Goal: Task Accomplishment & Management: Check status

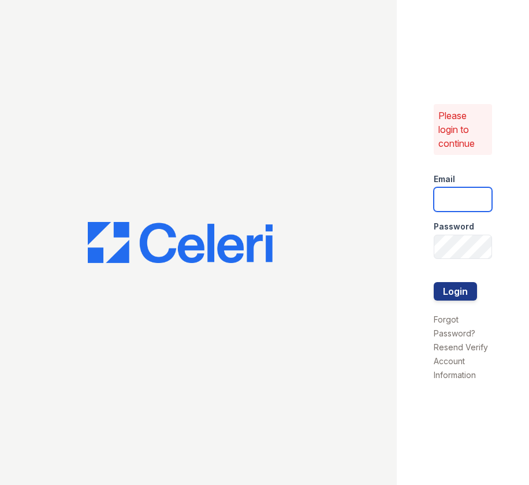
type input "[EMAIL_ADDRESS][DOMAIN_NAME]"
click at [461, 295] on button "Login" at bounding box center [455, 291] width 43 height 18
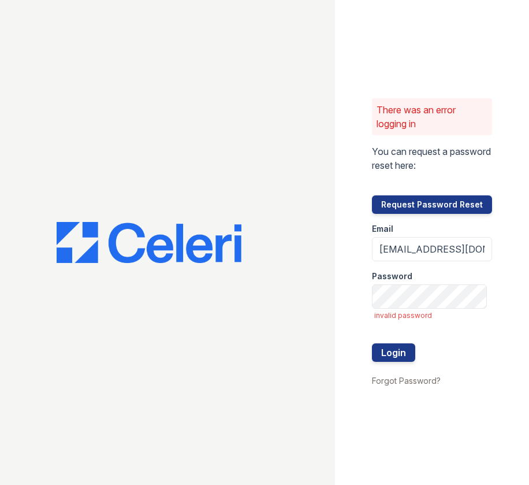
click at [492, 238] on div "There was an error logging in You can request a password reset here: Request Pa…" at bounding box center [432, 242] width 194 height 485
click at [433, 246] on input "[EMAIL_ADDRESS][DOMAIN_NAME]" at bounding box center [432, 249] width 120 height 24
click at [388, 357] on button "Login" at bounding box center [393, 352] width 43 height 18
type input "[EMAIL_ADDRESS][DOMAIN_NAME]"
click at [405, 359] on button "Login" at bounding box center [393, 352] width 43 height 18
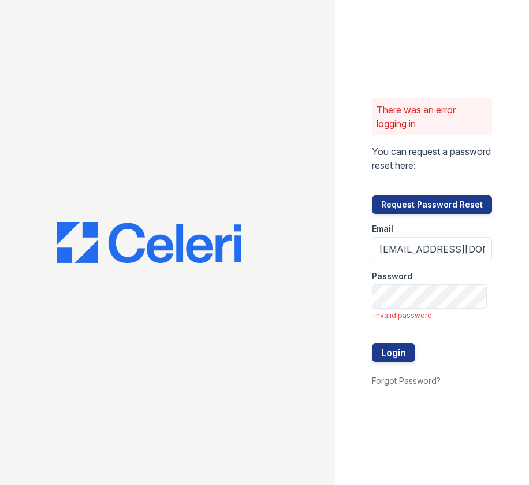
click at [366, 308] on div "There was an error logging in You can request a password reset here: Request Pa…" at bounding box center [432, 242] width 194 height 485
click at [372, 343] on button "Login" at bounding box center [393, 352] width 43 height 18
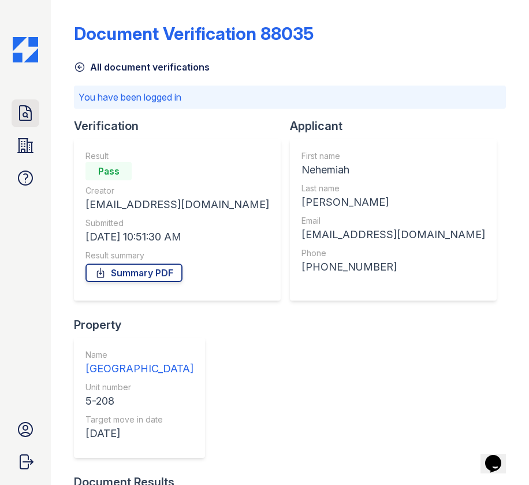
click at [31, 109] on icon at bounding box center [25, 113] width 18 height 18
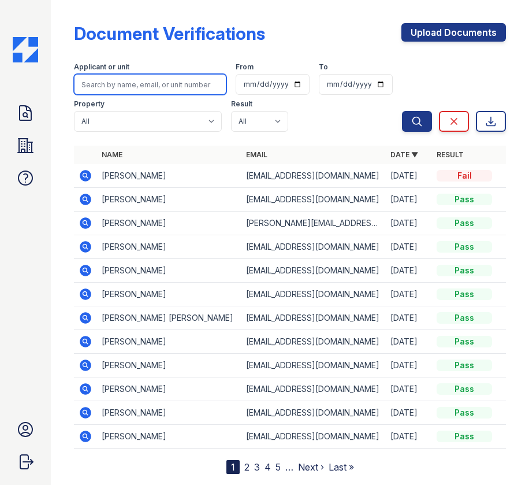
click at [112, 80] on input "search" at bounding box center [150, 84] width 153 height 21
type input "[PERSON_NAME]"
click at [402, 111] on button "Search" at bounding box center [417, 121] width 30 height 21
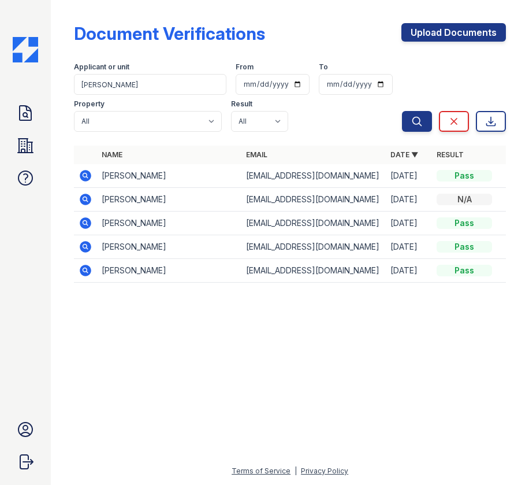
click at [86, 175] on icon at bounding box center [84, 174] width 3 height 3
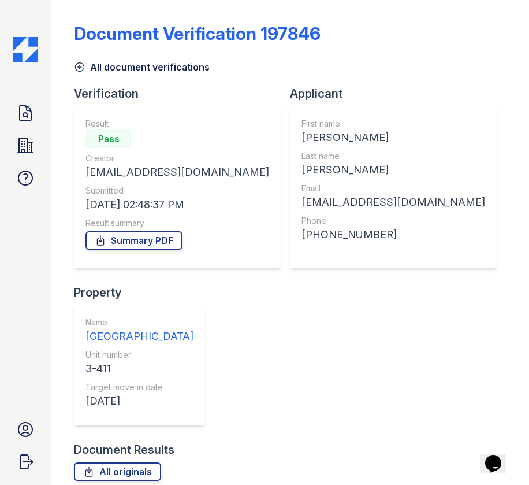
scroll to position [2, 0]
